Goal: Navigation & Orientation: Find specific page/section

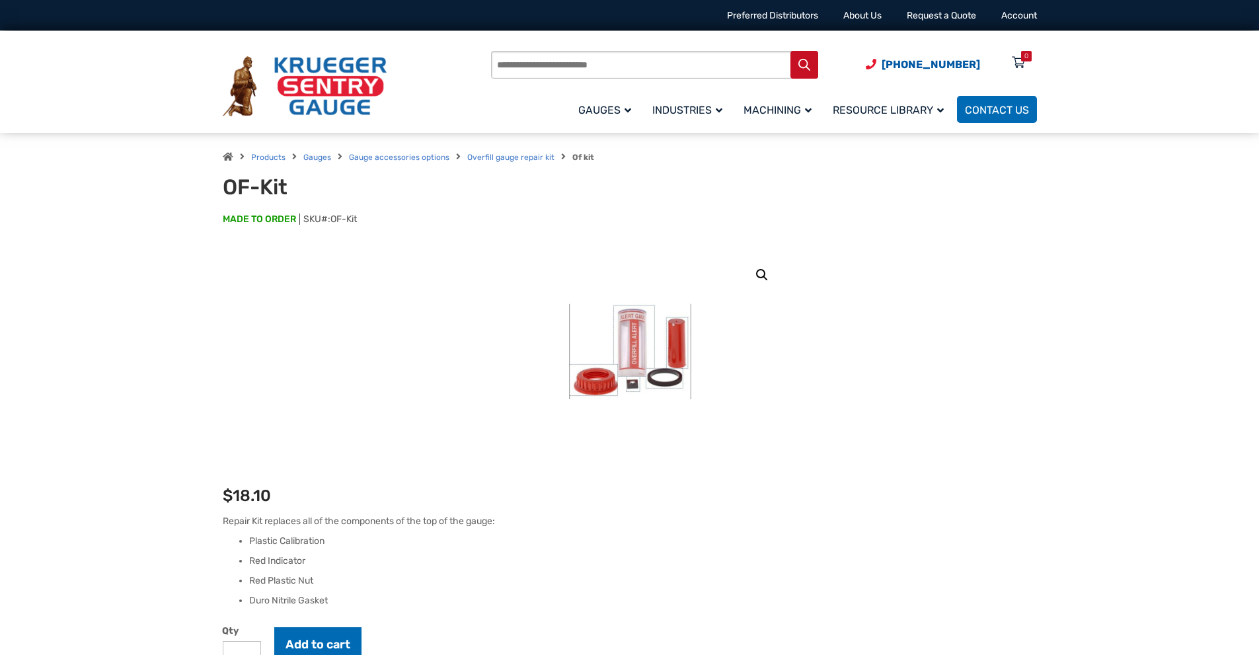
click at [634, 63] on input "Products search" at bounding box center [654, 65] width 327 height 28
click at [267, 159] on link "Products" at bounding box center [268, 157] width 34 height 9
click at [387, 158] on link "Gauge accessories options" at bounding box center [399, 157] width 100 height 9
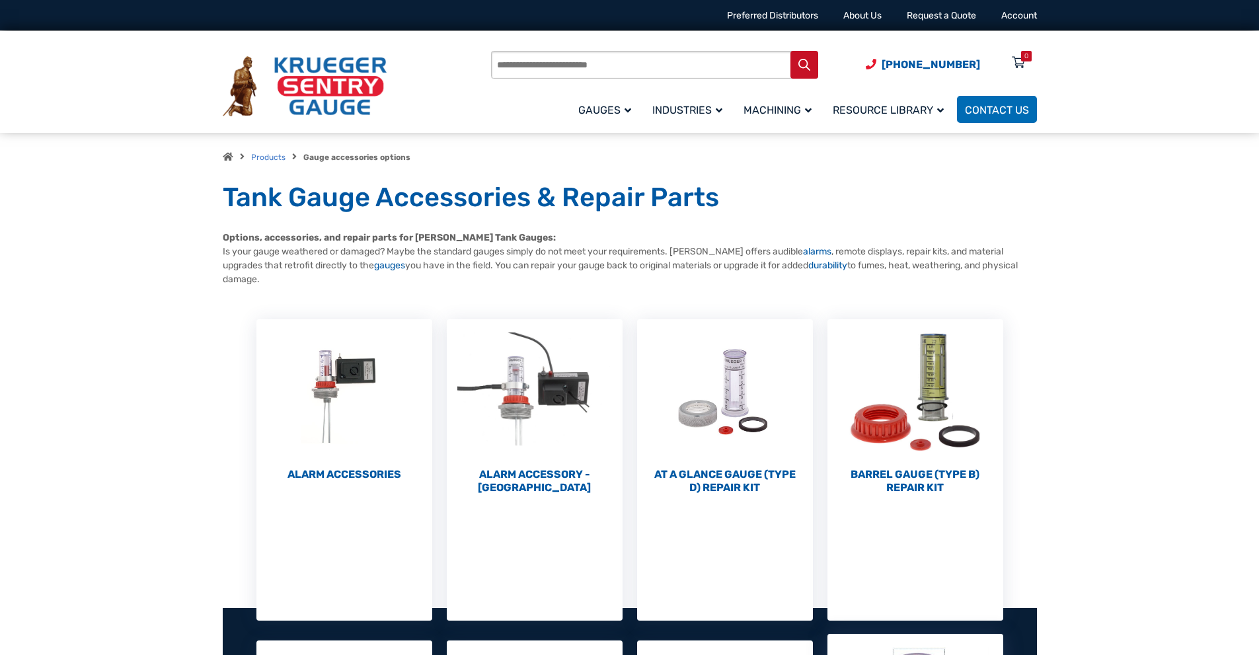
scroll to position [330, 0]
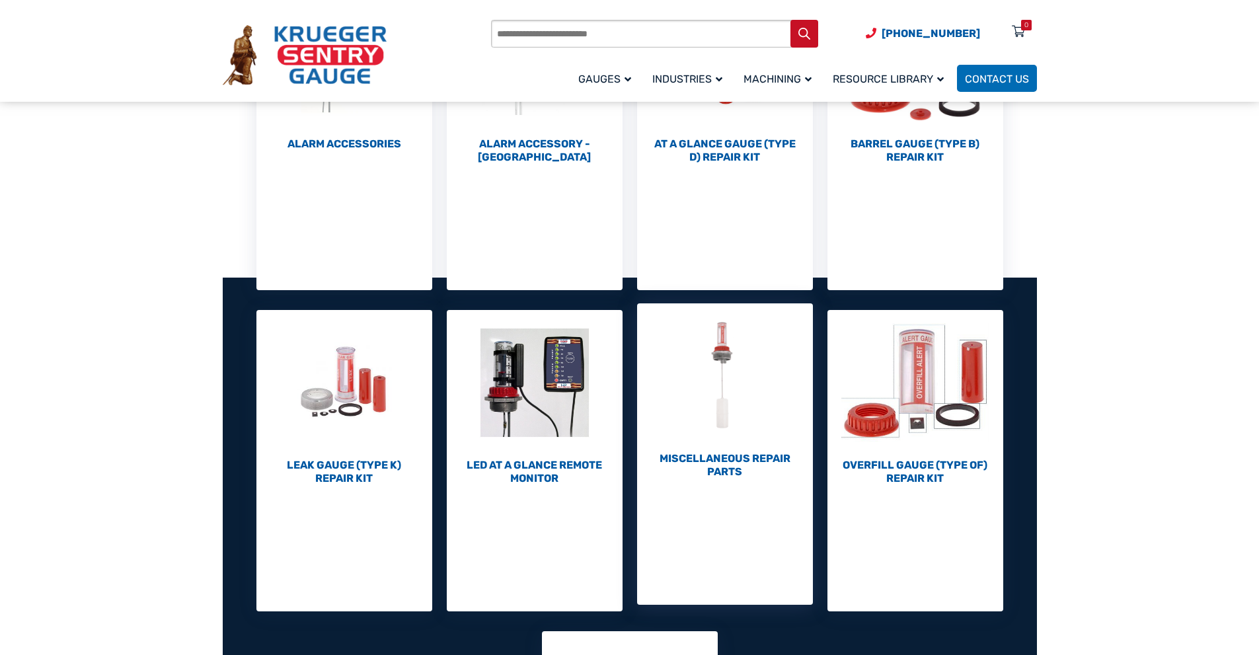
click at [719, 461] on h2 "Miscellaneous Repair Parts (7)" at bounding box center [725, 465] width 176 height 26
